Goal: Information Seeking & Learning: Learn about a topic

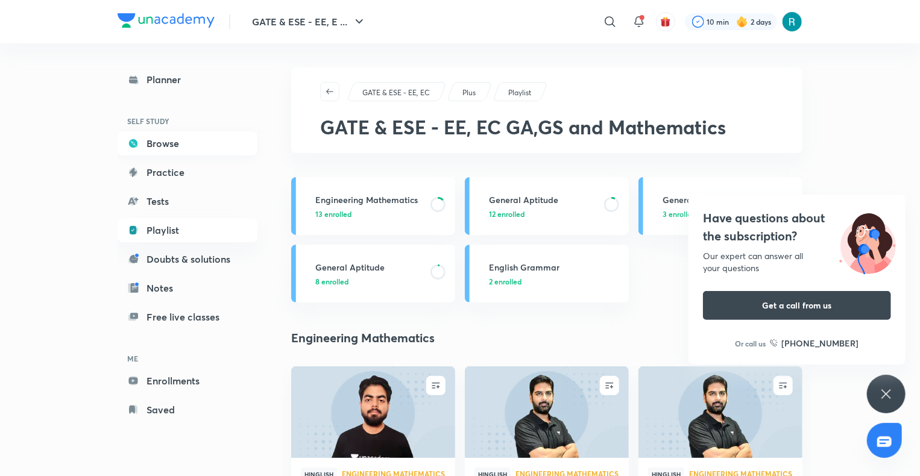
click at [166, 148] on link "Browse" at bounding box center [188, 143] width 140 height 24
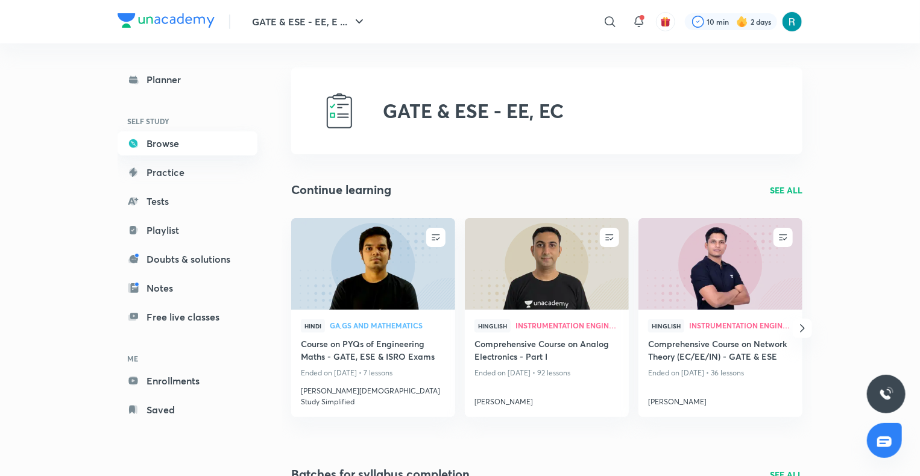
click at [166, 147] on link "Browse" at bounding box center [188, 143] width 140 height 24
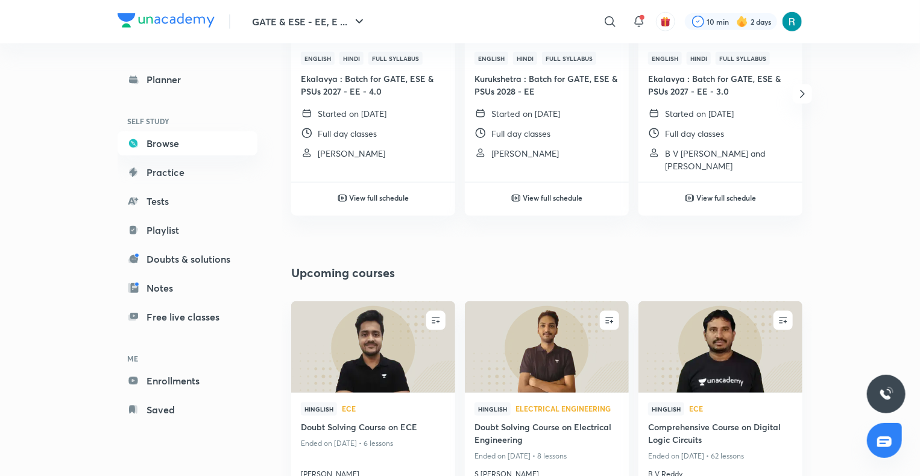
scroll to position [552, 0]
click at [180, 228] on link "Playlist" at bounding box center [188, 230] width 140 height 24
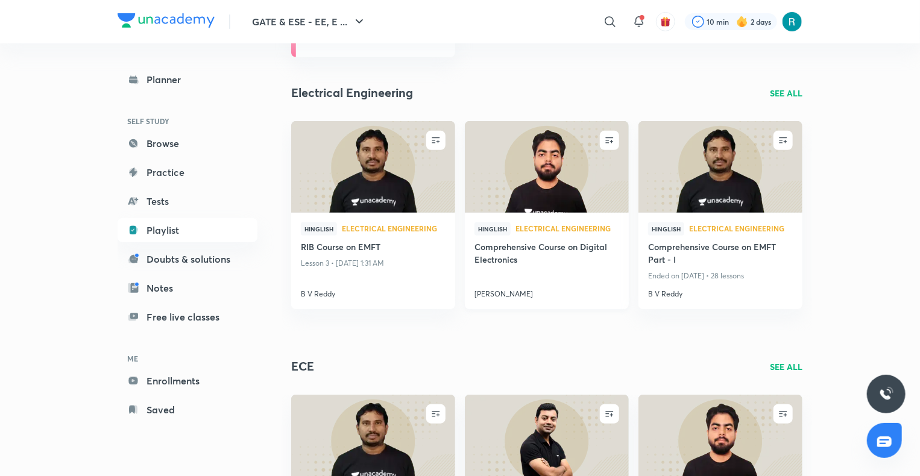
scroll to position [250, 0]
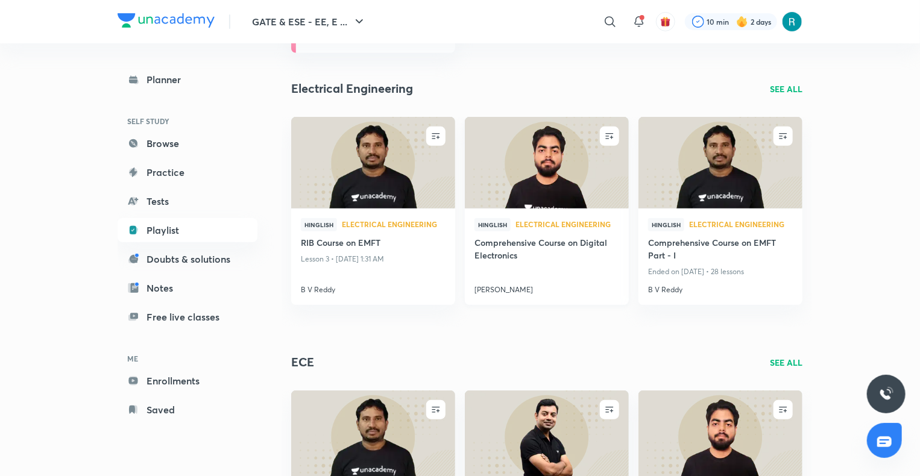
click at [560, 175] on img at bounding box center [546, 162] width 167 height 93
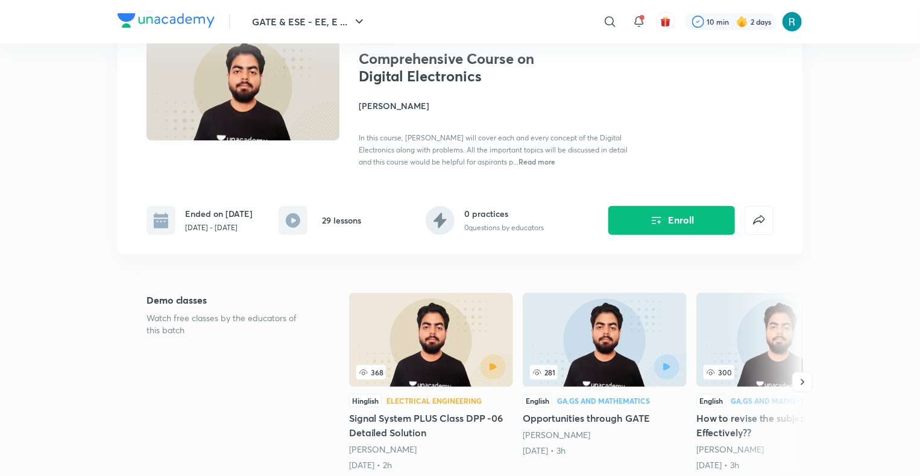
scroll to position [99, 0]
click at [555, 160] on span "Read more" at bounding box center [537, 161] width 37 height 10
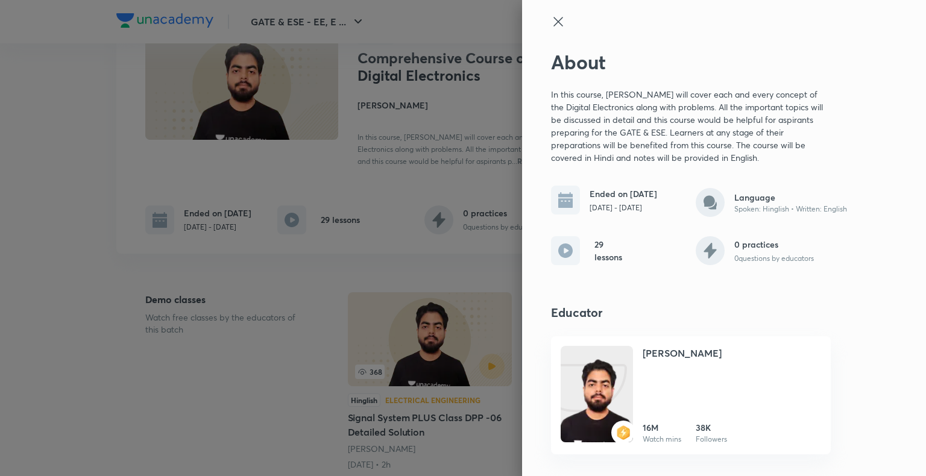
click at [555, 16] on icon at bounding box center [558, 21] width 14 height 14
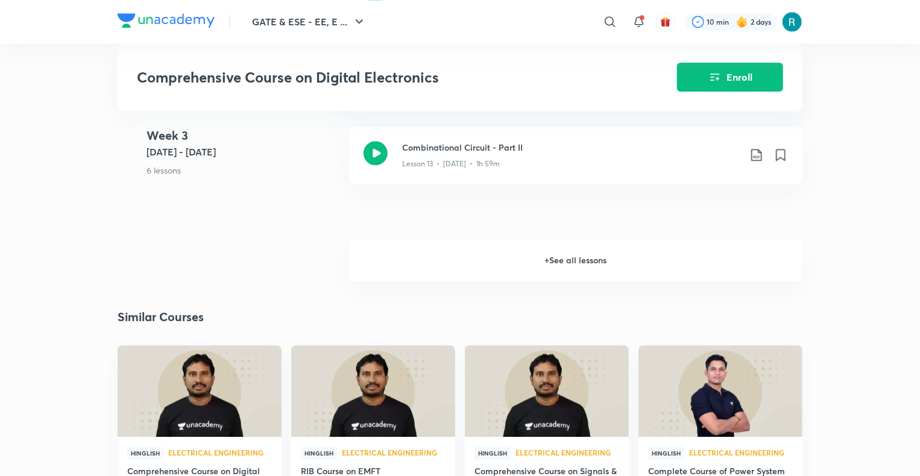
scroll to position [1449, 0]
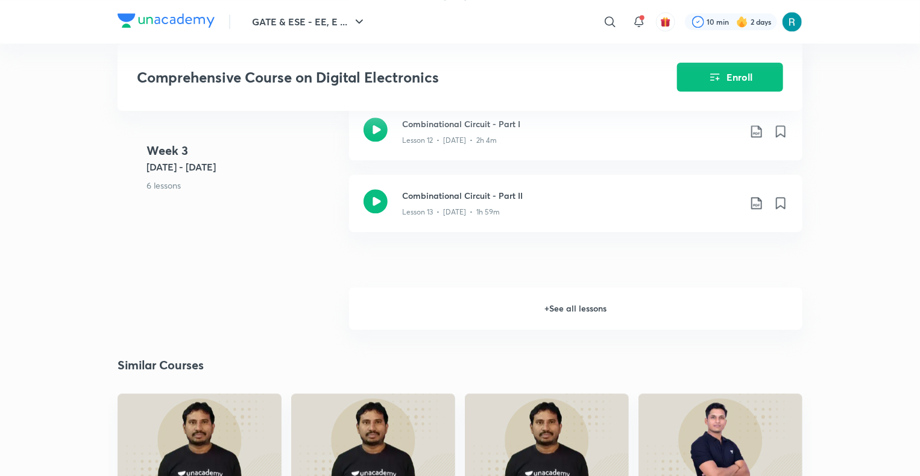
click at [544, 317] on h6 "+ See all lessons" at bounding box center [575, 309] width 453 height 42
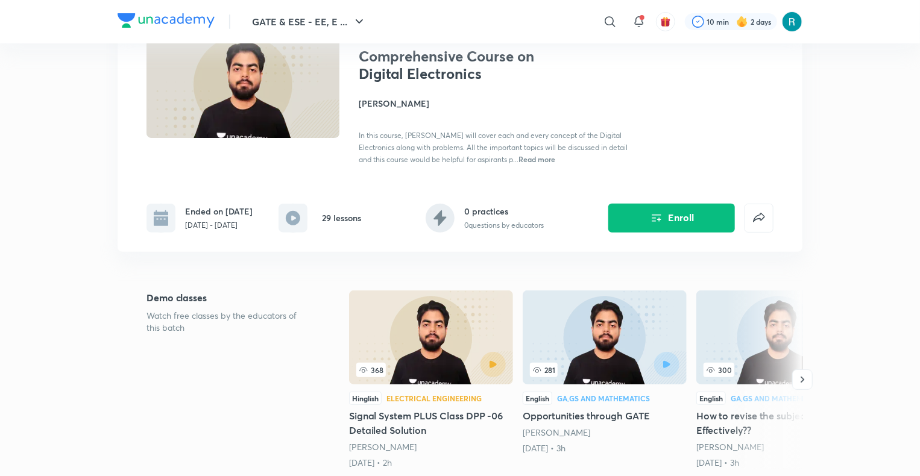
scroll to position [0, 0]
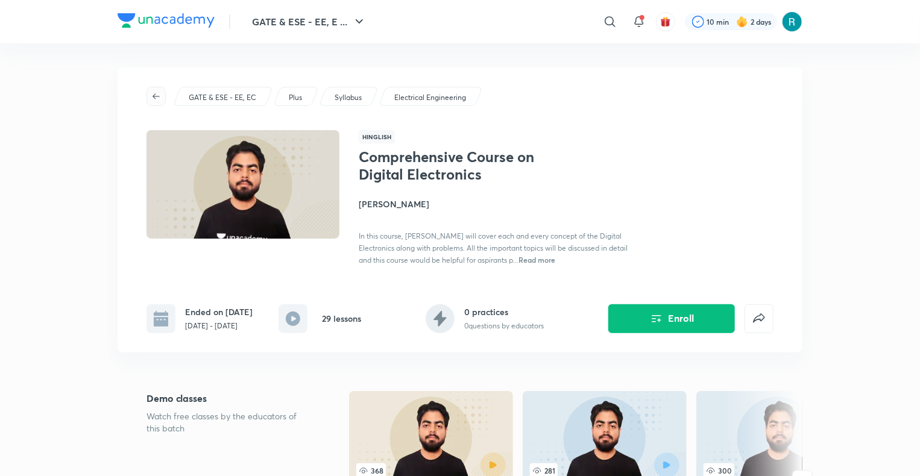
click at [150, 95] on span "button" at bounding box center [156, 97] width 18 height 10
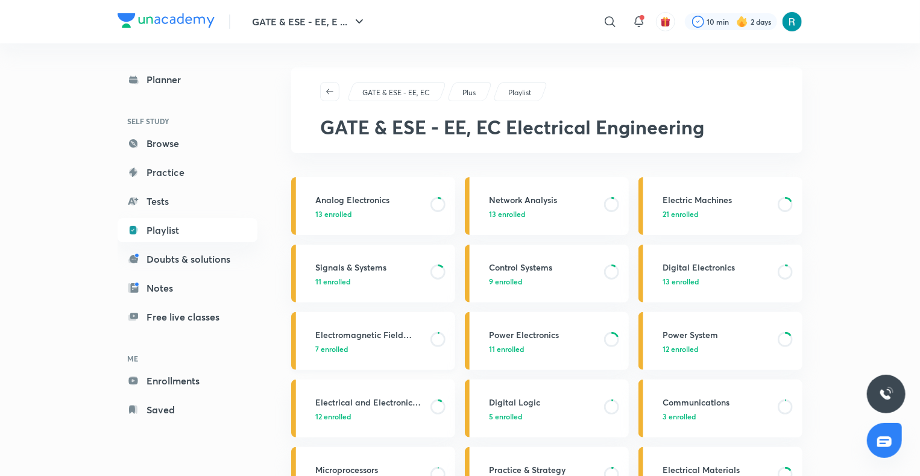
click at [369, 348] on p "7 enrolled" at bounding box center [369, 349] width 108 height 11
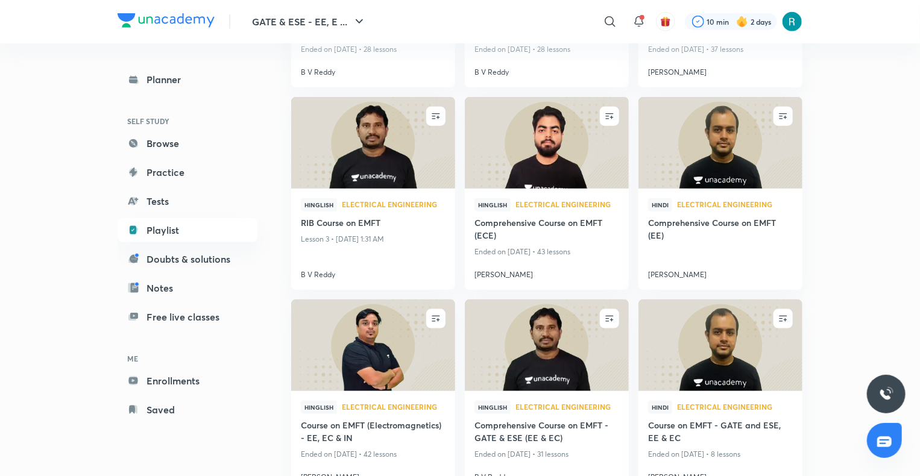
scroll to position [638, 0]
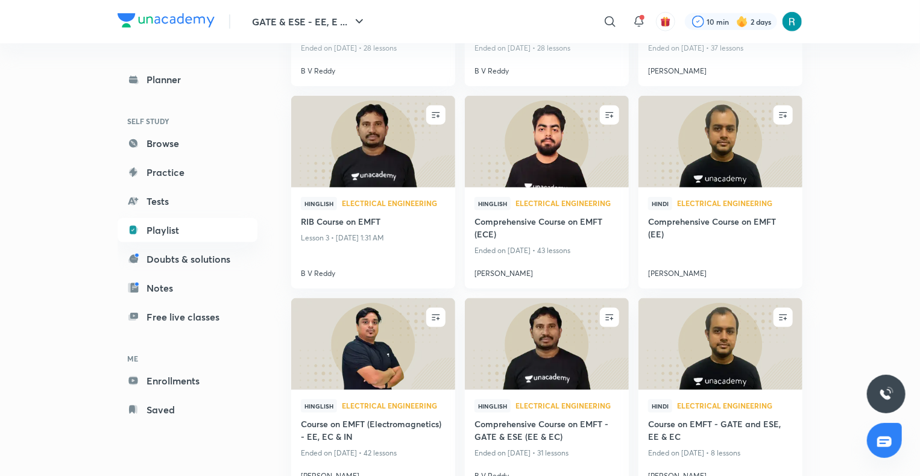
click at [552, 152] on img at bounding box center [546, 141] width 167 height 93
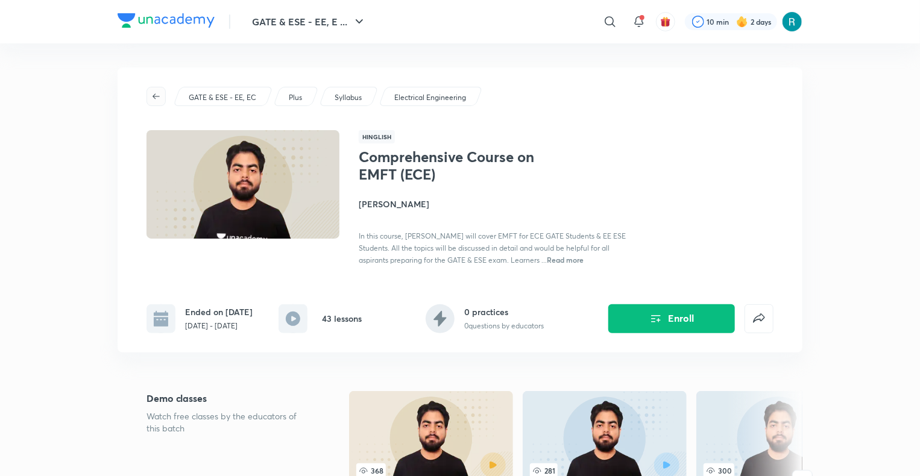
click at [151, 95] on span "button" at bounding box center [156, 97] width 18 height 10
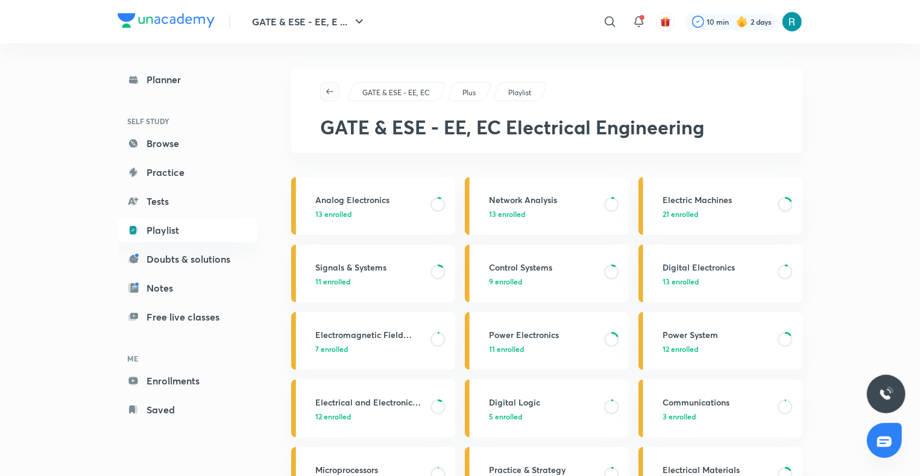
click at [324, 88] on span "button" at bounding box center [330, 92] width 18 height 10
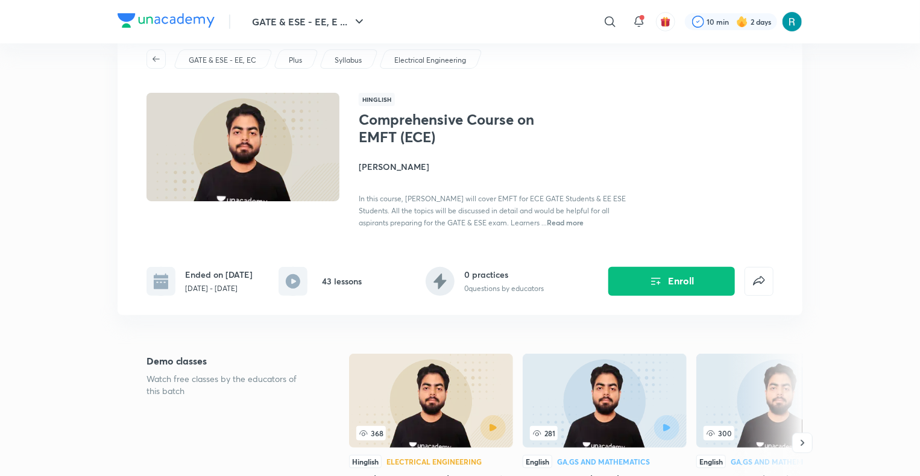
scroll to position [36, 0]
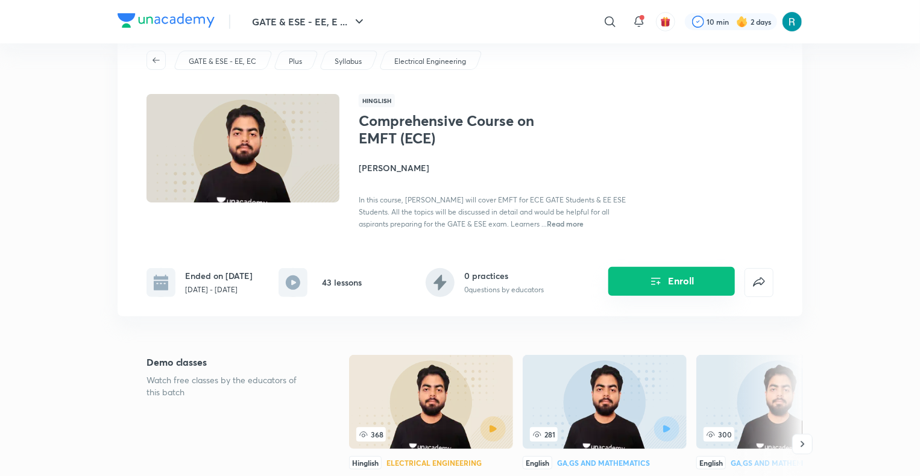
click at [661, 288] on icon "Enroll" at bounding box center [656, 281] width 14 height 14
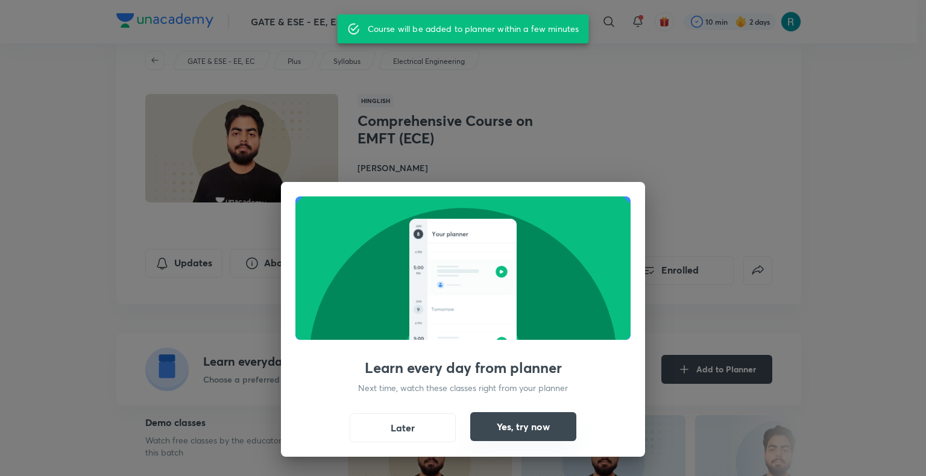
click at [499, 421] on button "Yes, try now" at bounding box center [523, 426] width 106 height 29
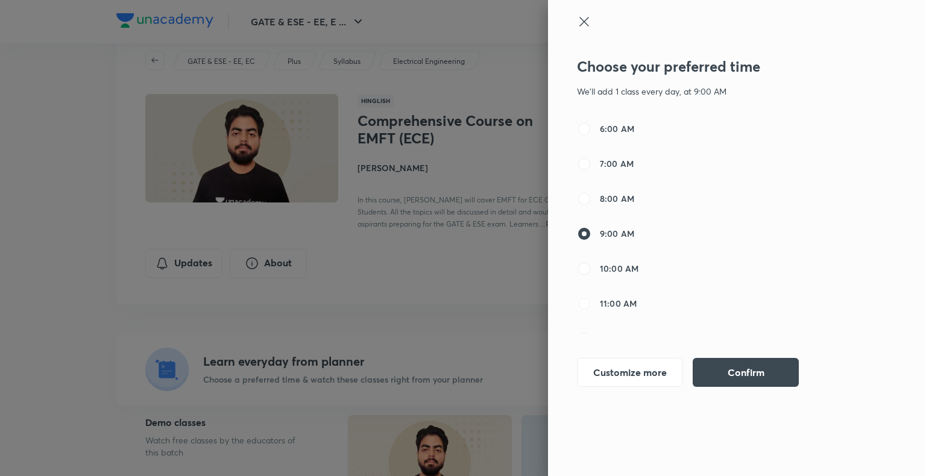
click at [577, 302] on input "11:00 AM" at bounding box center [584, 304] width 14 height 14
radio input "true"
radio input "false"
click at [712, 365] on button "Confirm" at bounding box center [746, 371] width 106 height 29
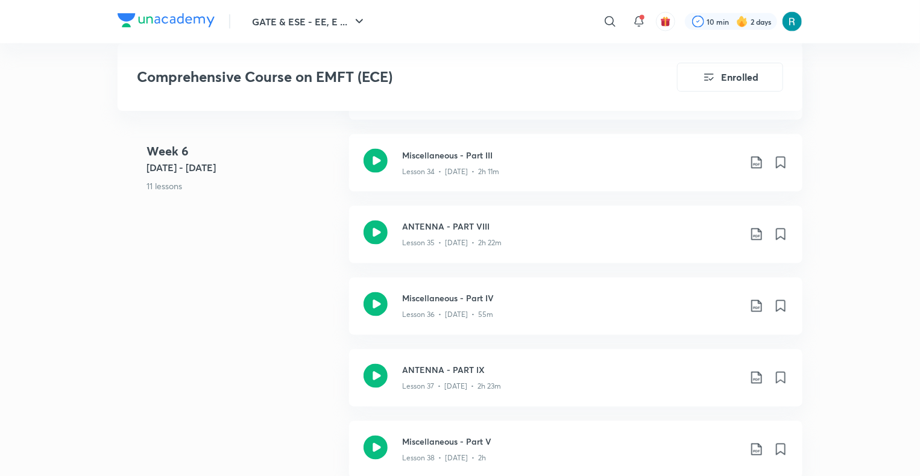
scroll to position [3234, 0]
click at [540, 230] on h3 "ANTENNA - PART VIII" at bounding box center [571, 226] width 338 height 13
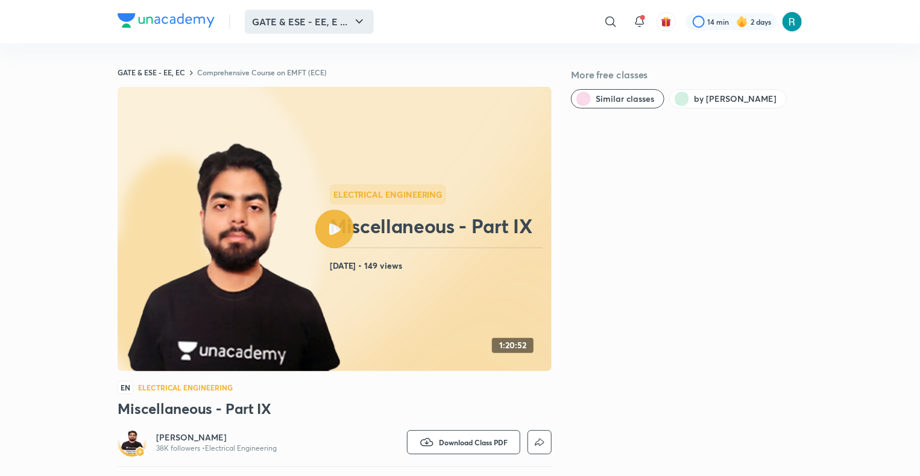
click at [354, 16] on icon "button" at bounding box center [359, 21] width 14 height 14
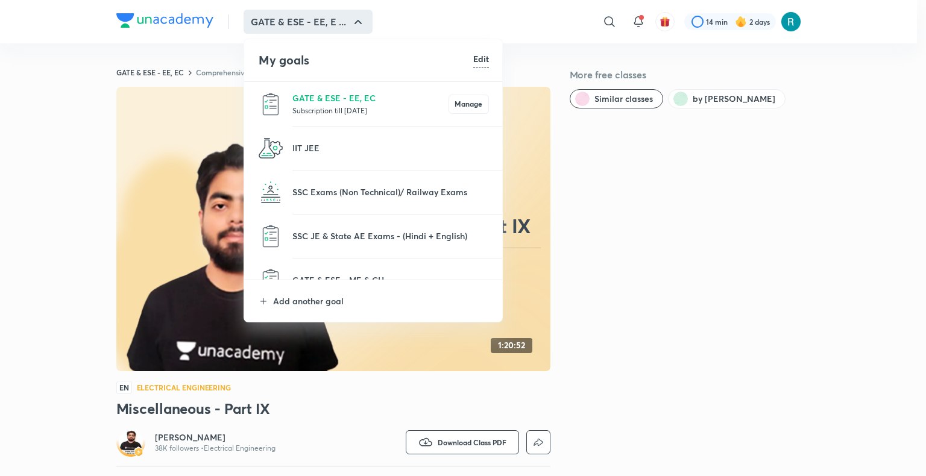
click at [194, 140] on div at bounding box center [463, 238] width 926 height 476
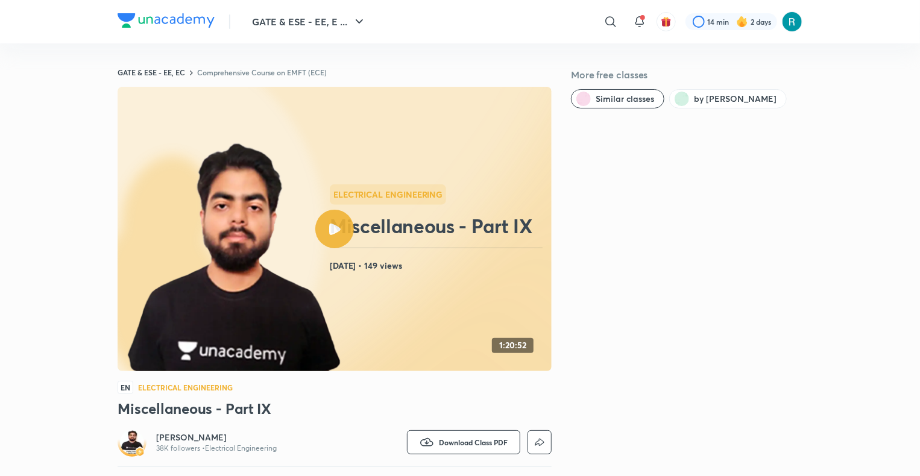
click at [244, 71] on link "Comprehensive Course on EMFT (ECE)" at bounding box center [262, 73] width 130 height 10
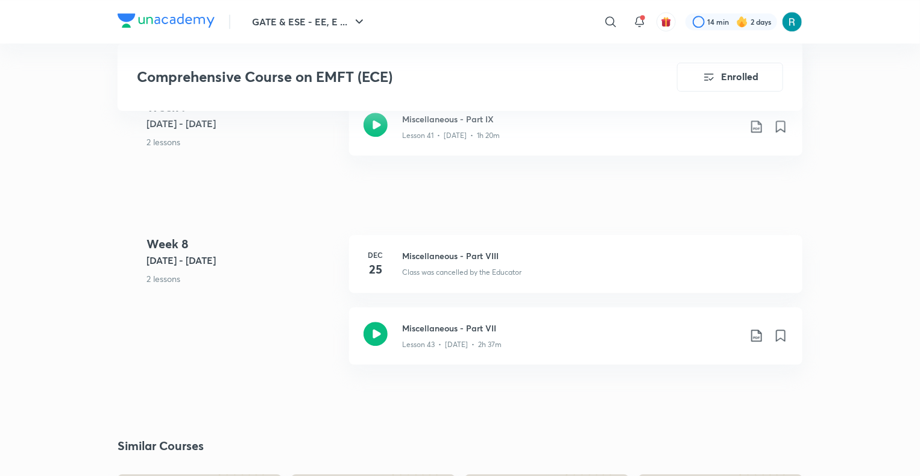
scroll to position [3952, 0]
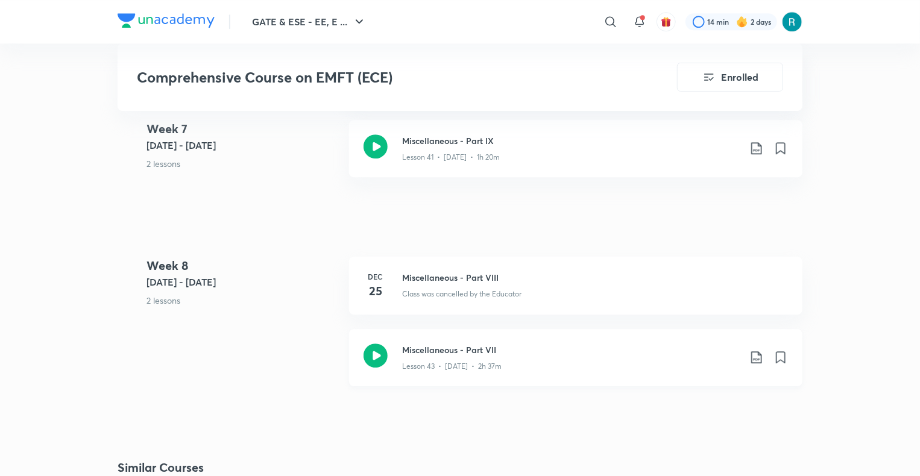
click at [569, 353] on h3 "Miscellaneous - Part VII" at bounding box center [571, 350] width 338 height 13
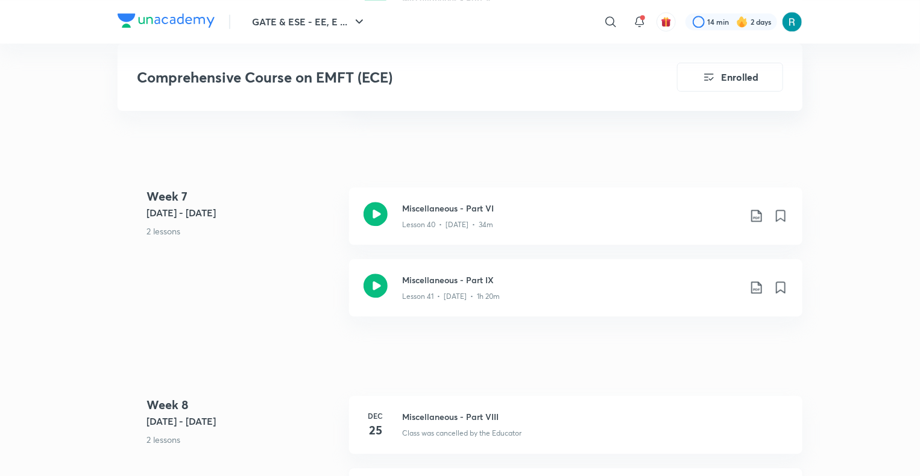
scroll to position [3813, 0]
click at [754, 282] on icon at bounding box center [756, 287] width 14 height 14
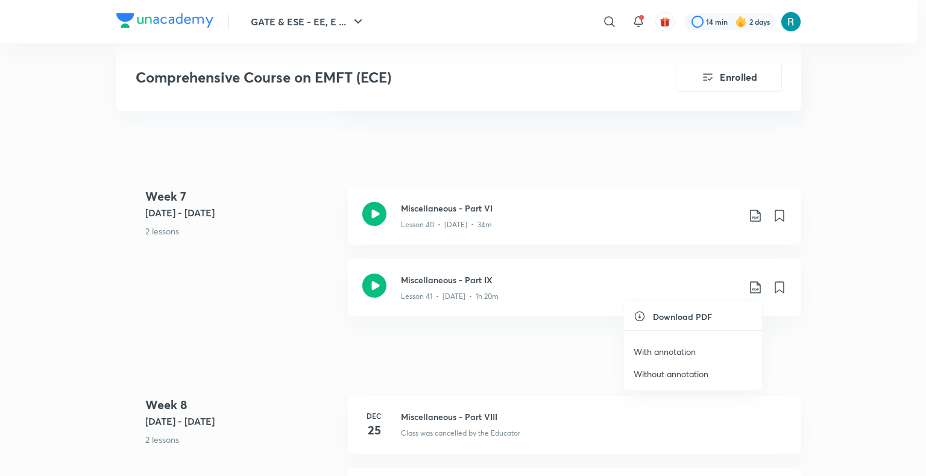
click at [663, 351] on p "With annotation" at bounding box center [665, 351] width 62 height 13
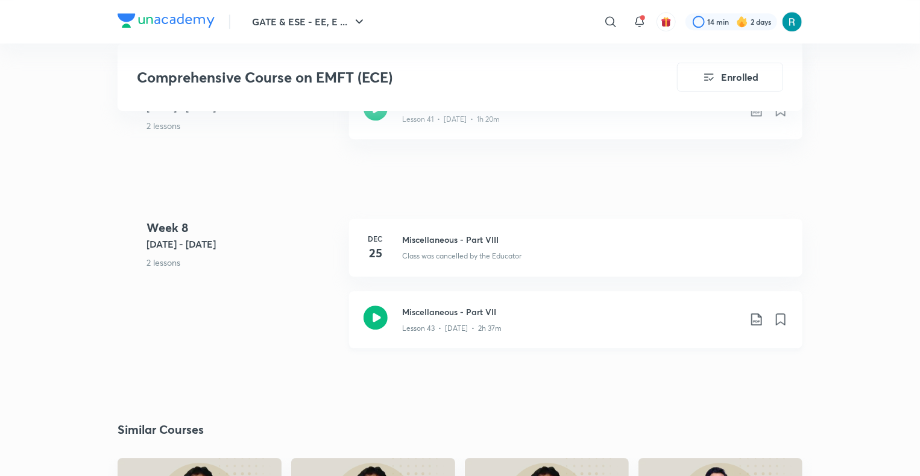
scroll to position [3991, 0]
click at [757, 316] on icon at bounding box center [756, 319] width 14 height 14
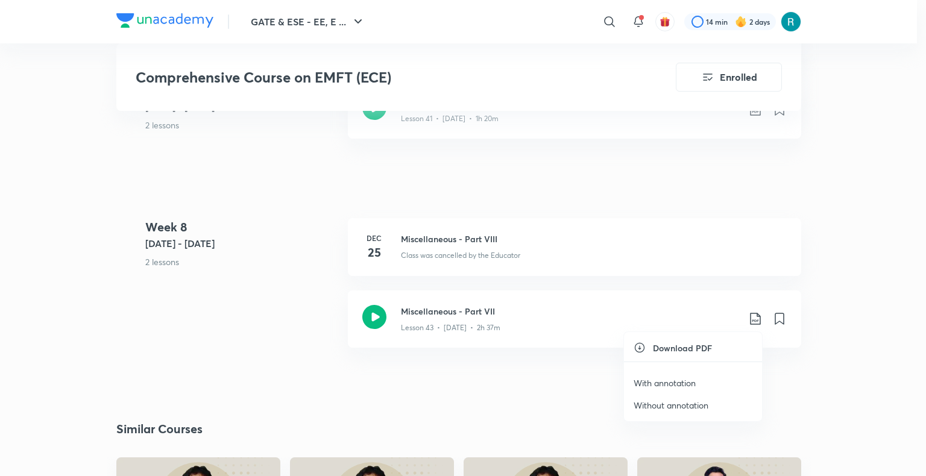
click at [674, 379] on p "With annotation" at bounding box center [665, 383] width 62 height 13
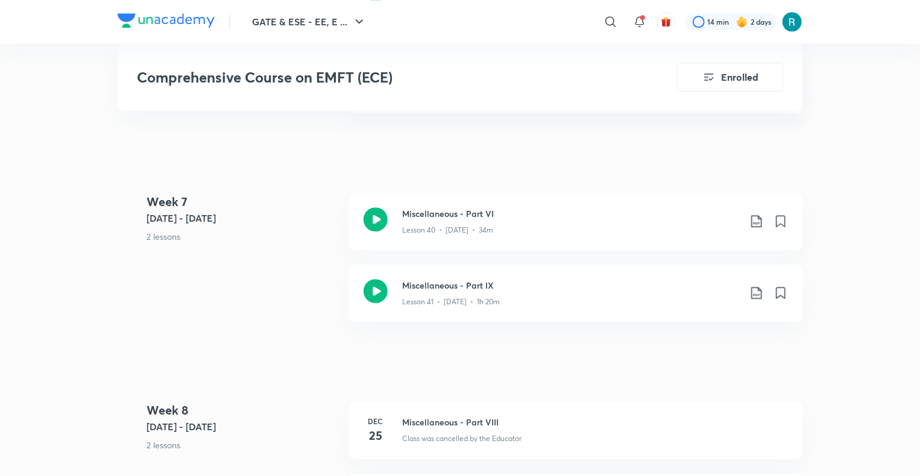
scroll to position [3719, 0]
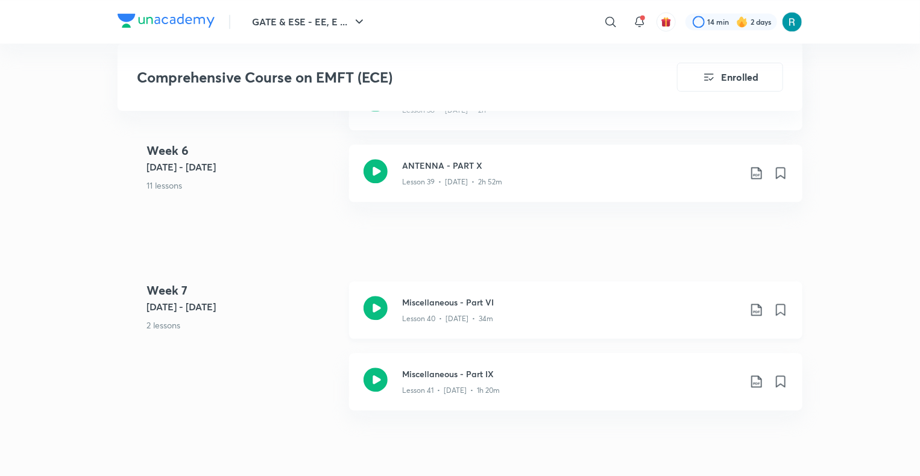
click at [756, 310] on icon at bounding box center [756, 310] width 10 height 12
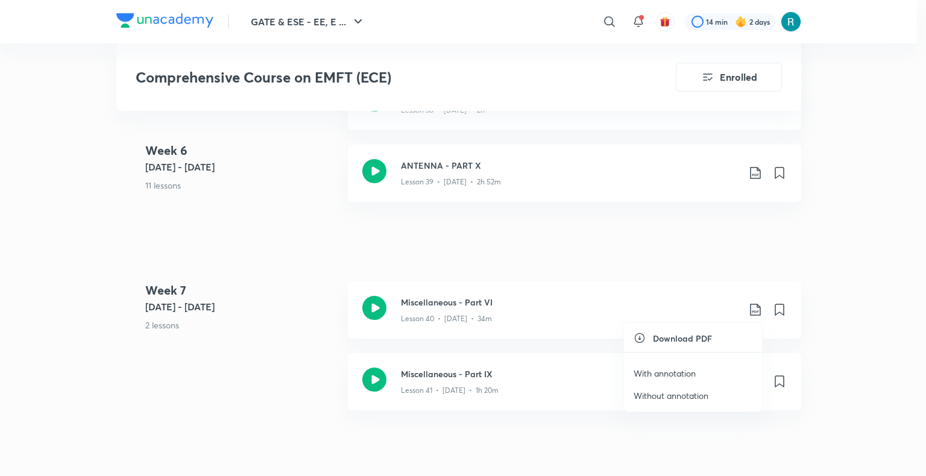
click at [674, 368] on p "With annotation" at bounding box center [665, 373] width 62 height 13
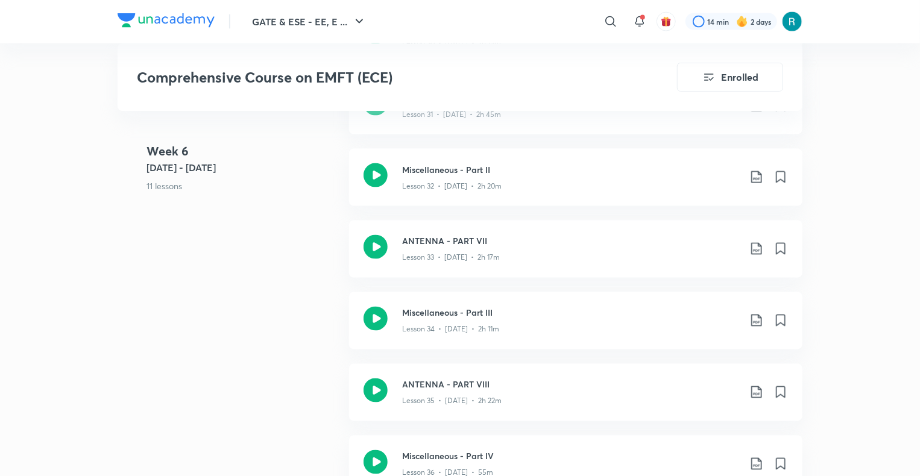
scroll to position [3188, 0]
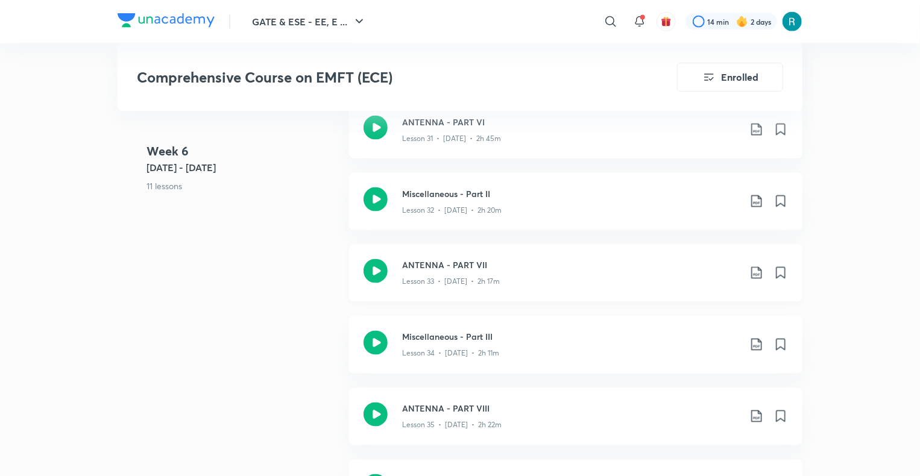
click at [752, 271] on icon at bounding box center [756, 273] width 14 height 14
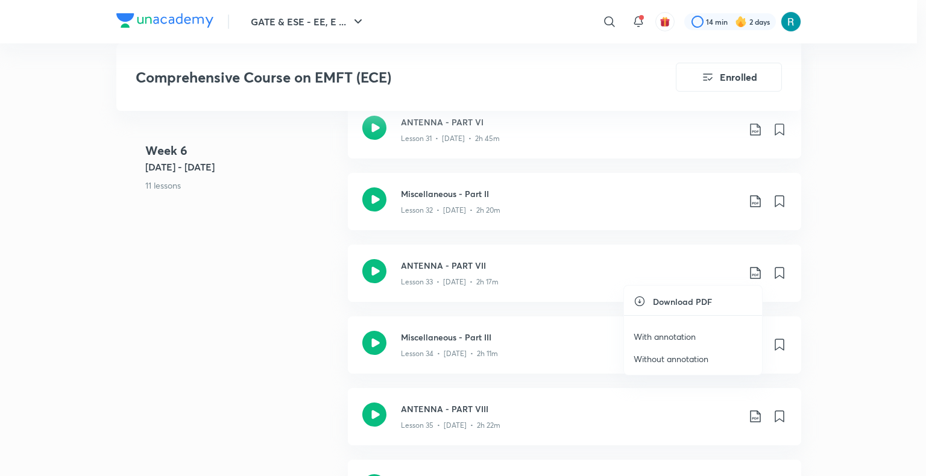
click at [676, 335] on p "With annotation" at bounding box center [665, 336] width 62 height 13
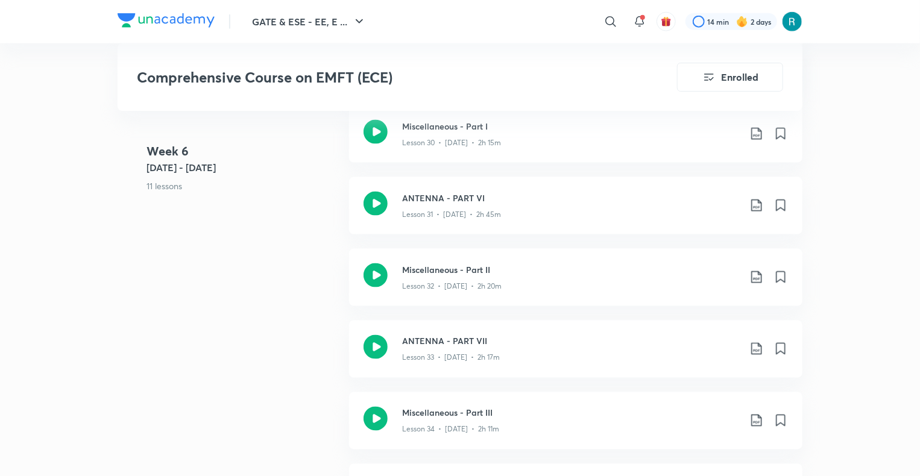
scroll to position [3105, 0]
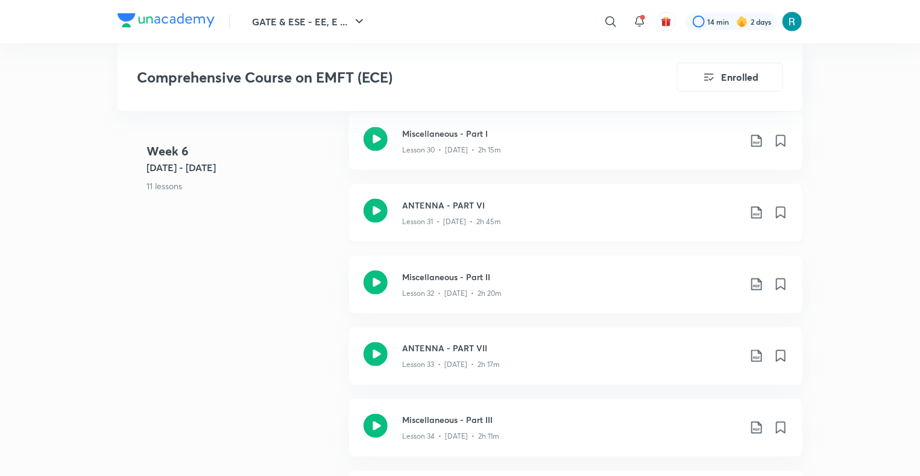
click at [755, 211] on icon at bounding box center [756, 213] width 14 height 14
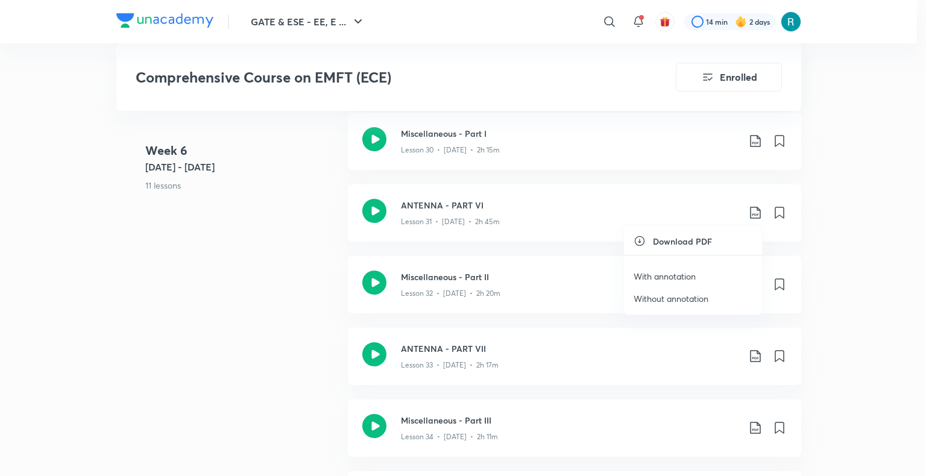
click at [663, 271] on p "With annotation" at bounding box center [665, 276] width 62 height 13
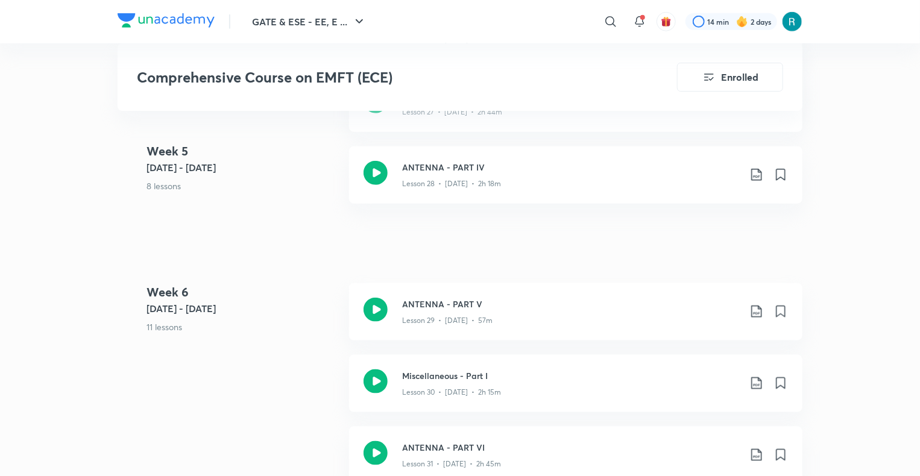
scroll to position [2864, 0]
click at [754, 305] on icon at bounding box center [756, 310] width 14 height 14
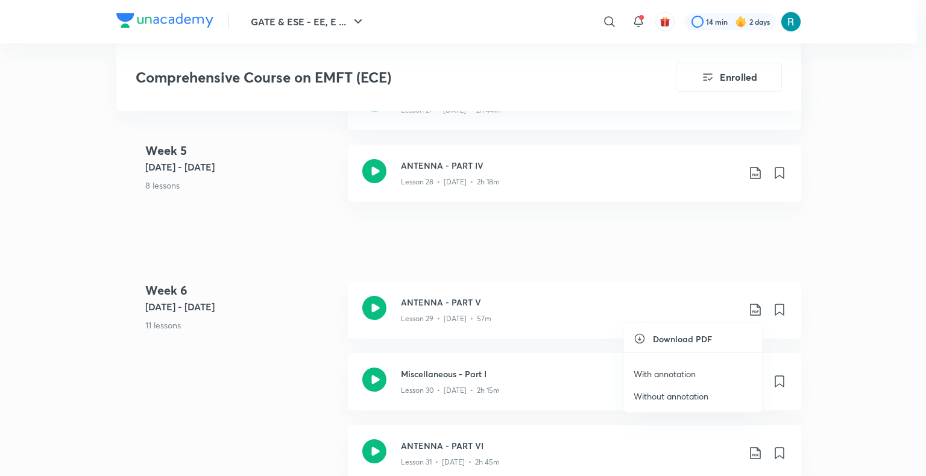
click at [657, 370] on p "With annotation" at bounding box center [665, 374] width 62 height 13
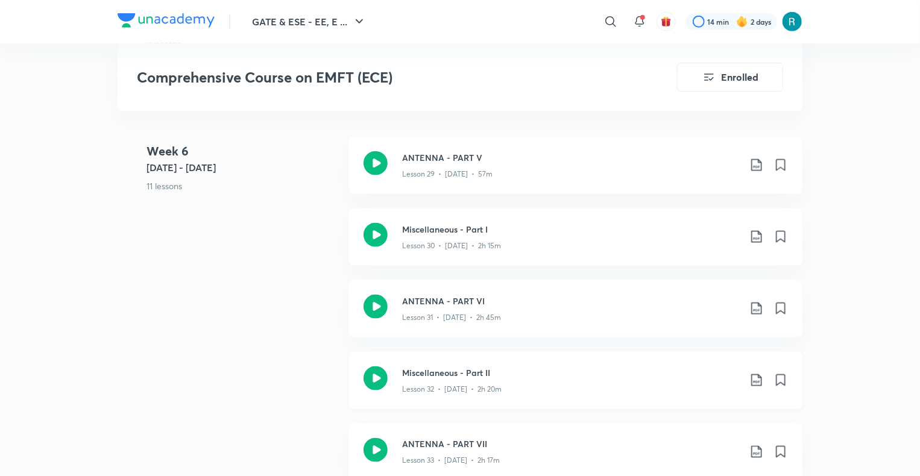
scroll to position [3010, 0]
click at [753, 379] on icon at bounding box center [756, 380] width 14 height 14
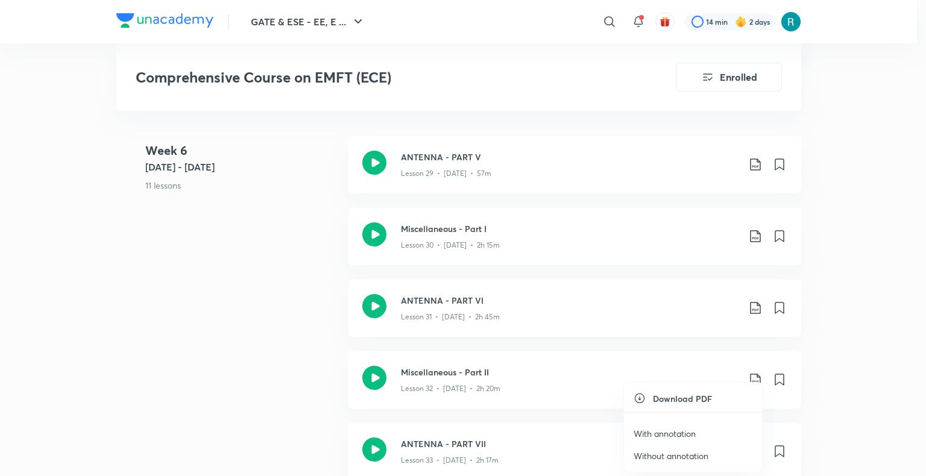
click at [669, 429] on p "With annotation" at bounding box center [665, 433] width 62 height 13
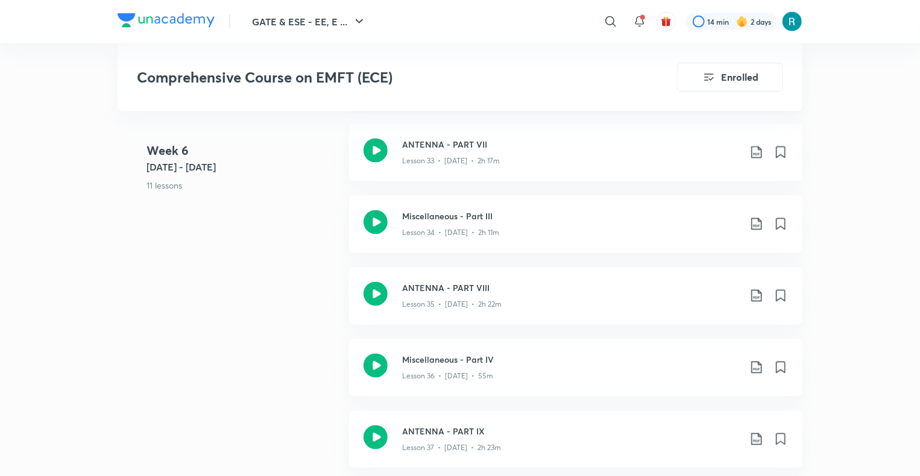
scroll to position [3302, 0]
